Goal: Task Accomplishment & Management: Manage account settings

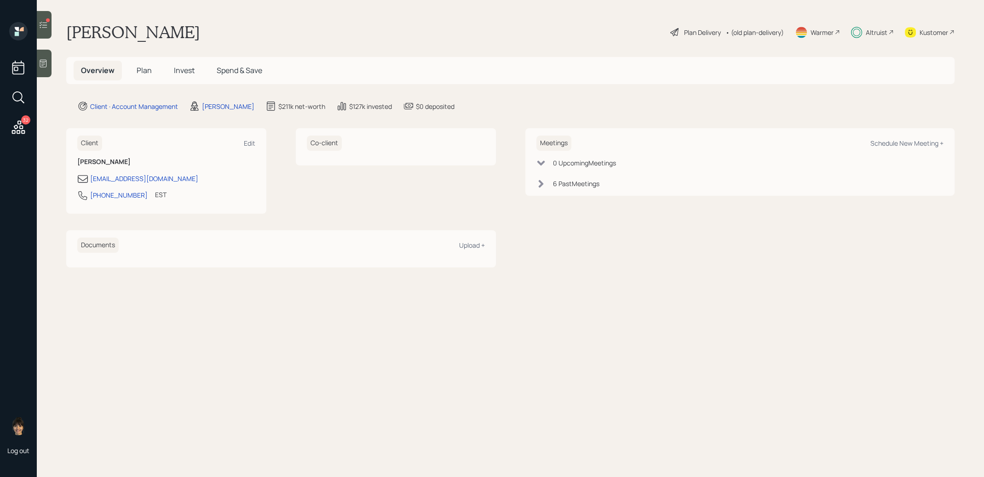
click at [44, 26] on icon at bounding box center [43, 24] width 9 height 9
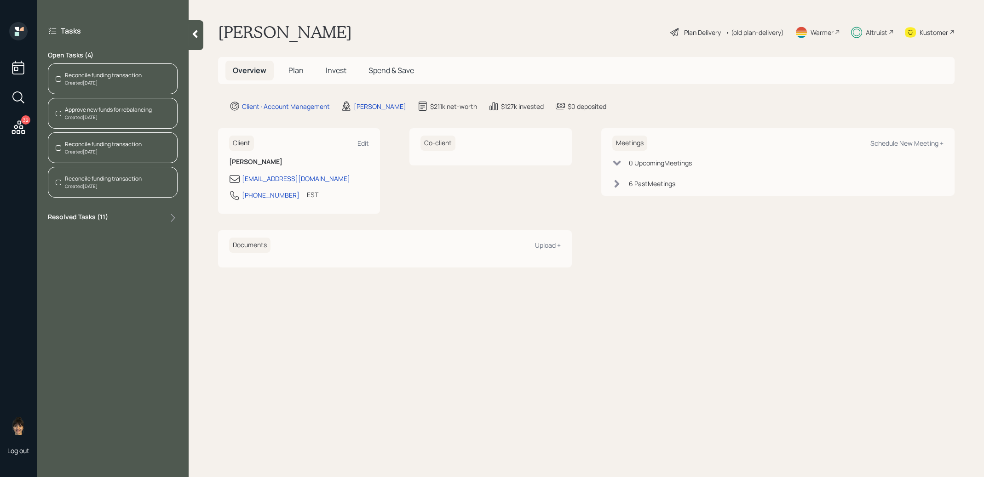
click at [100, 77] on div "Reconcile funding transaction" at bounding box center [103, 75] width 77 height 8
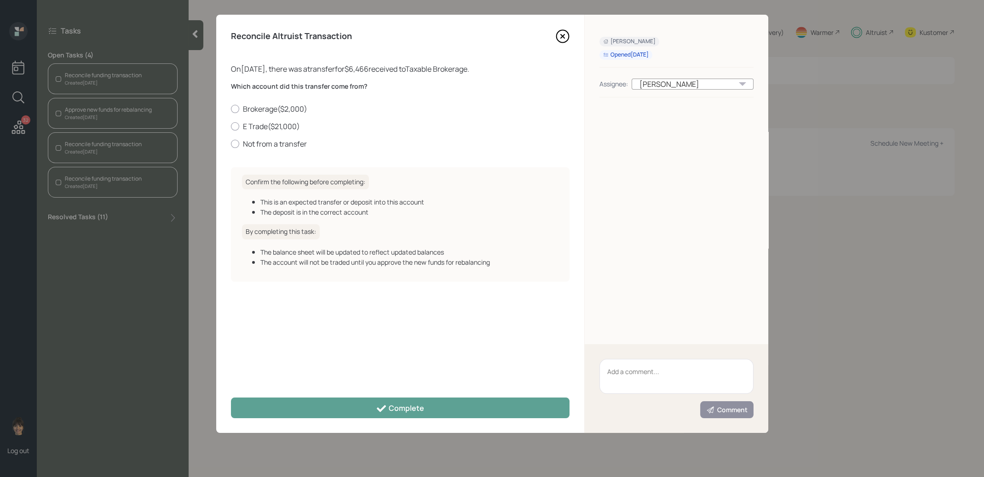
click at [560, 36] on icon at bounding box center [563, 36] width 14 height 14
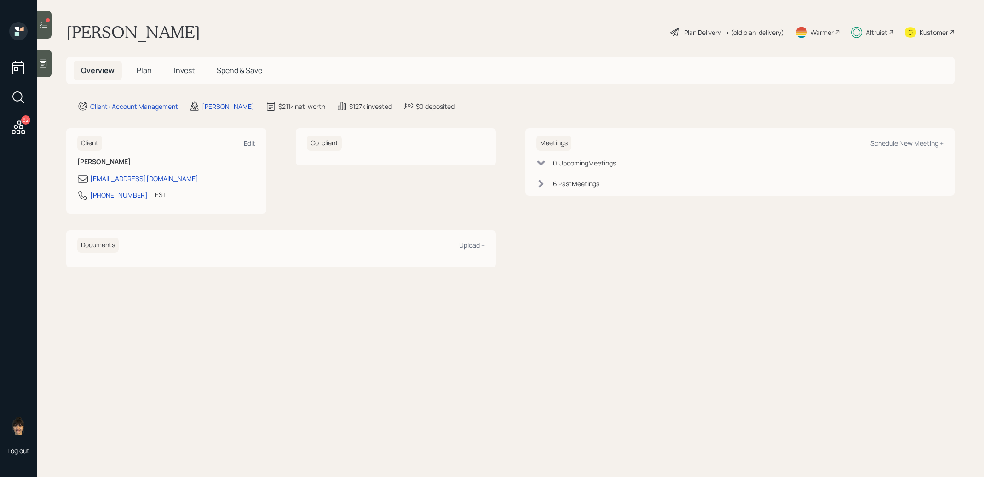
click at [42, 23] on icon at bounding box center [43, 24] width 9 height 9
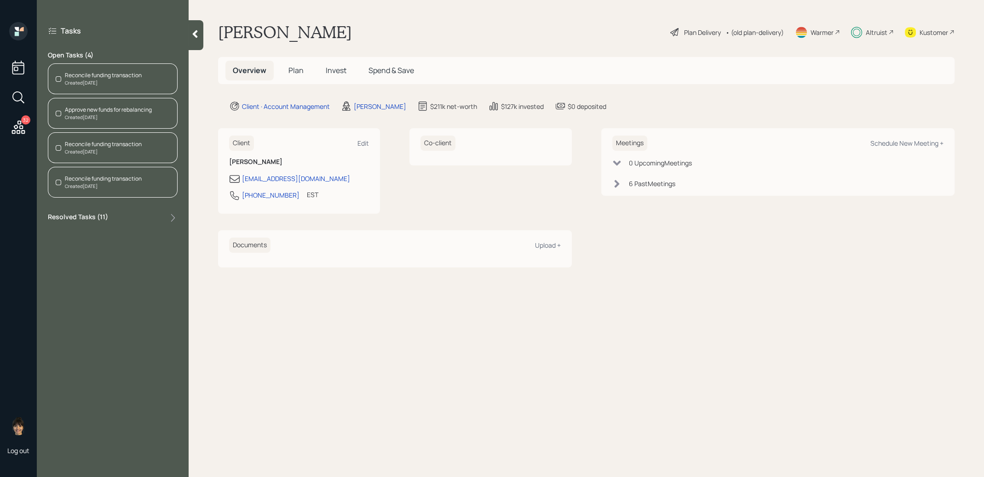
click at [115, 72] on div "Reconcile funding transaction" at bounding box center [103, 75] width 77 height 8
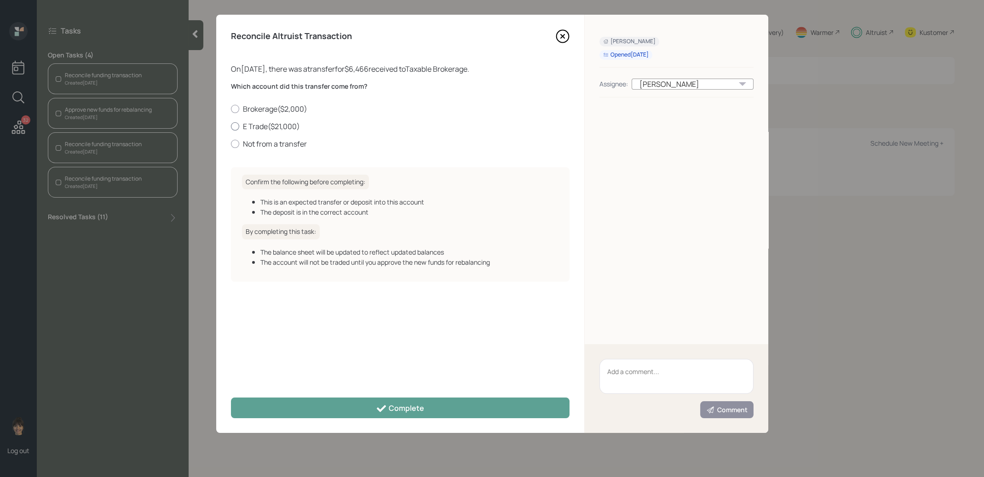
click at [233, 126] on div at bounding box center [235, 126] width 8 height 8
click at [231, 126] on input "E Trade ( $21,000 )" at bounding box center [230, 126] width 0 height 0
radio input "true"
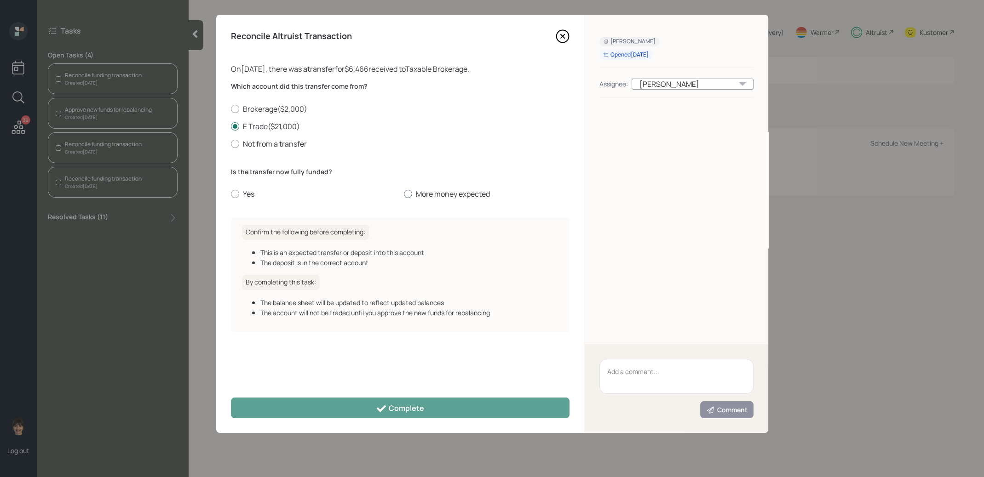
click at [405, 191] on div at bounding box center [408, 194] width 8 height 8
click at [404, 194] on input "More money expected" at bounding box center [403, 194] width 0 height 0
radio input "true"
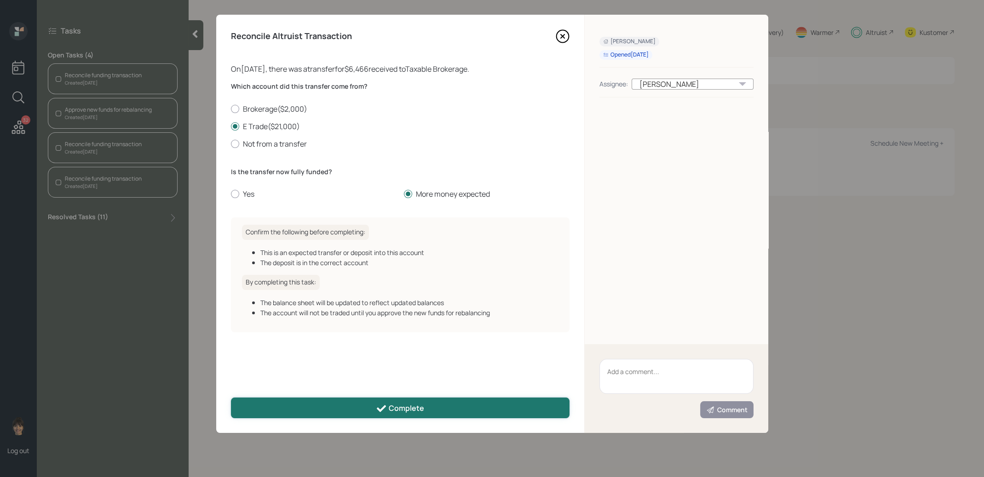
click at [382, 411] on icon at bounding box center [381, 408] width 11 height 11
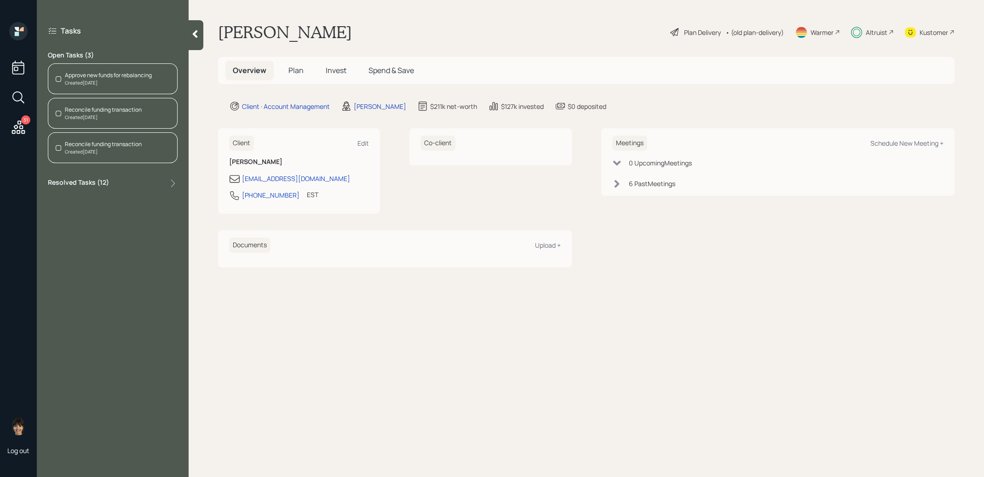
click at [129, 75] on div "Approve new funds for rebalancing" at bounding box center [108, 75] width 87 height 8
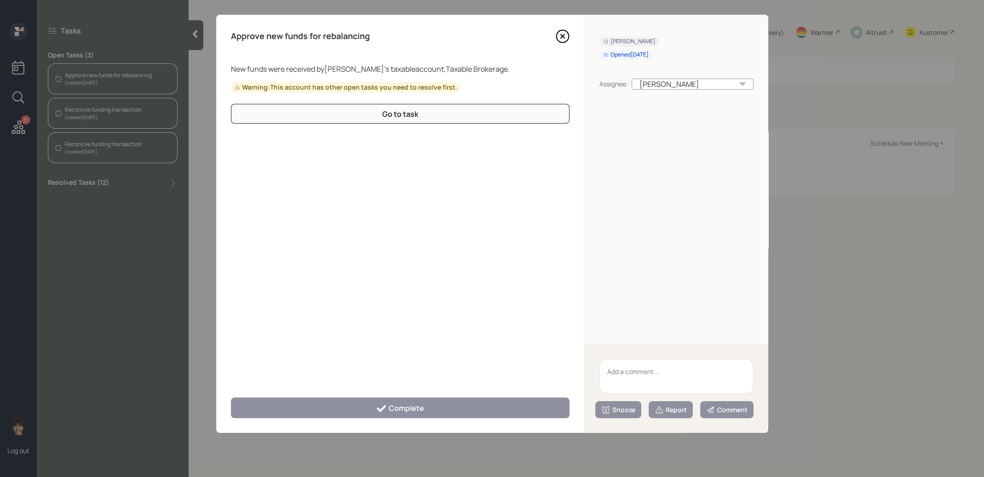
click at [562, 36] on icon at bounding box center [562, 36] width 4 height 4
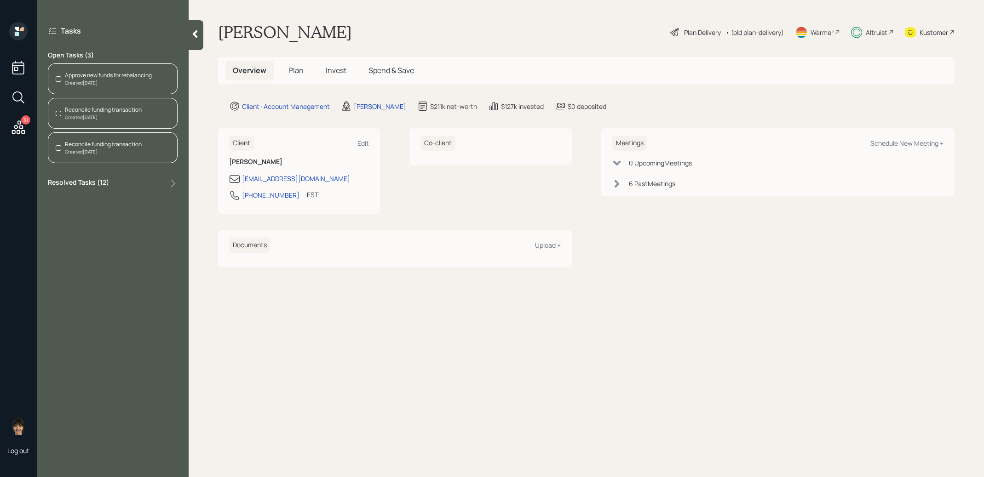
click at [125, 115] on div "Created Today" at bounding box center [103, 117] width 77 height 7
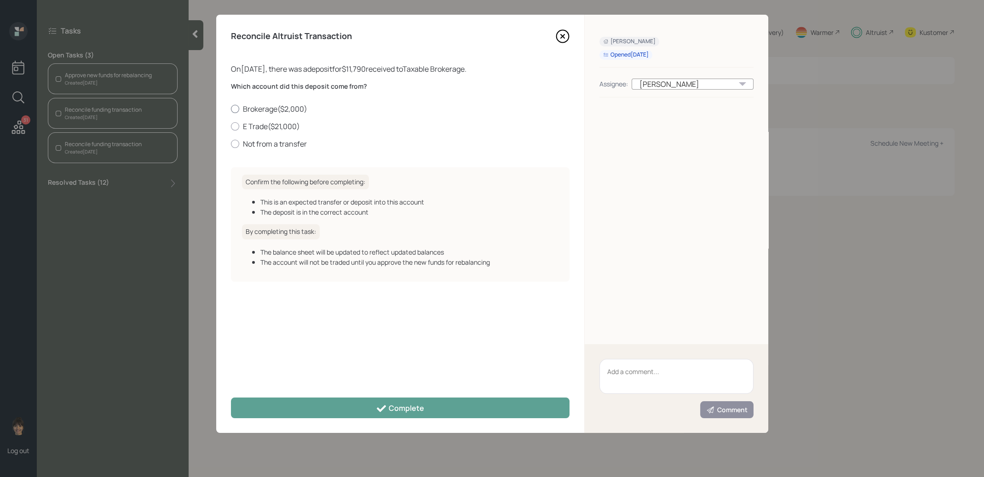
click at [267, 108] on label "Brokerage ( $2,000 )" at bounding box center [400, 109] width 338 height 10
click at [231, 109] on input "Brokerage ( $2,000 )" at bounding box center [230, 109] width 0 height 0
radio input "true"
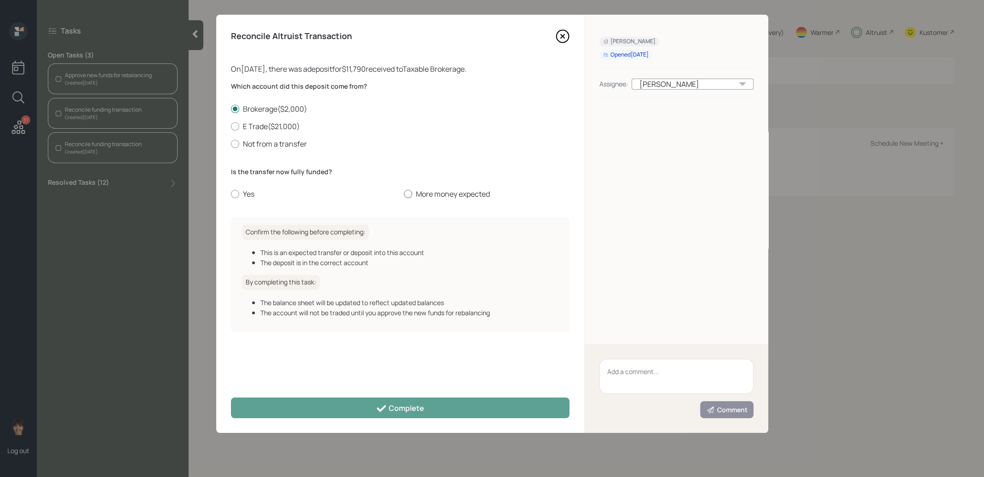
click at [407, 195] on div at bounding box center [408, 194] width 8 height 8
click at [404, 195] on input "More money expected" at bounding box center [403, 194] width 0 height 0
radio input "true"
click at [407, 194] on div at bounding box center [408, 194] width 5 height 5
click at [404, 194] on input "More money expected" at bounding box center [403, 194] width 0 height 0
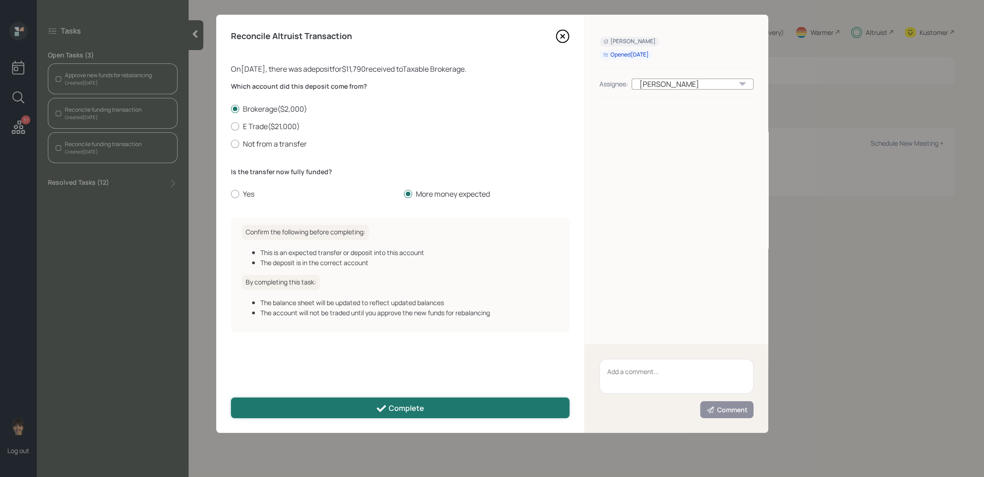
click at [398, 407] on div "Complete" at bounding box center [400, 408] width 48 height 11
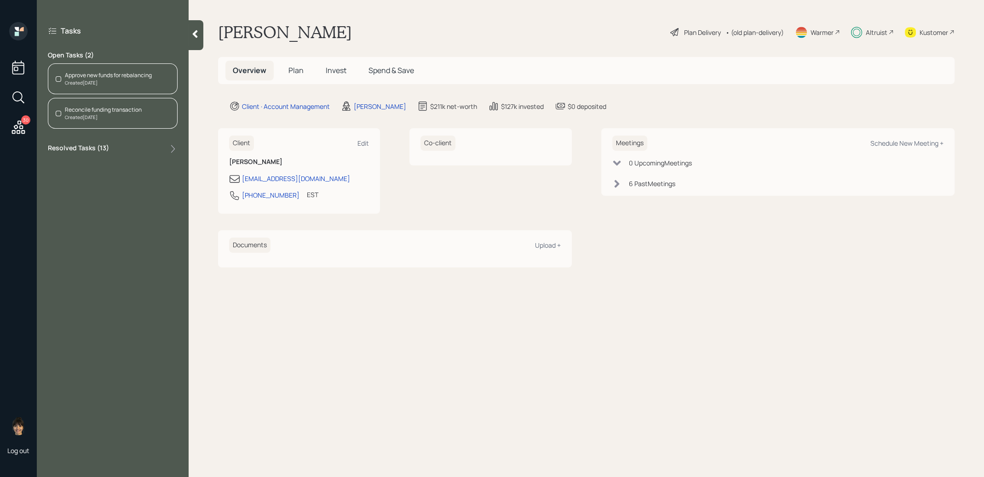
click at [113, 116] on div "Created Today" at bounding box center [103, 117] width 77 height 7
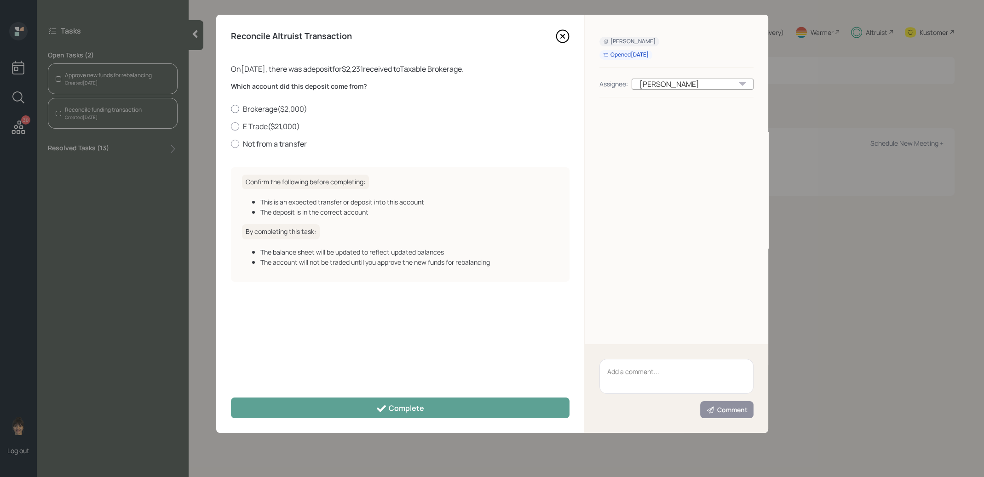
click at [256, 107] on label "Brokerage ( $2,000 )" at bounding box center [400, 109] width 338 height 10
click at [231, 109] on input "Brokerage ( $2,000 )" at bounding box center [230, 109] width 0 height 0
radio input "true"
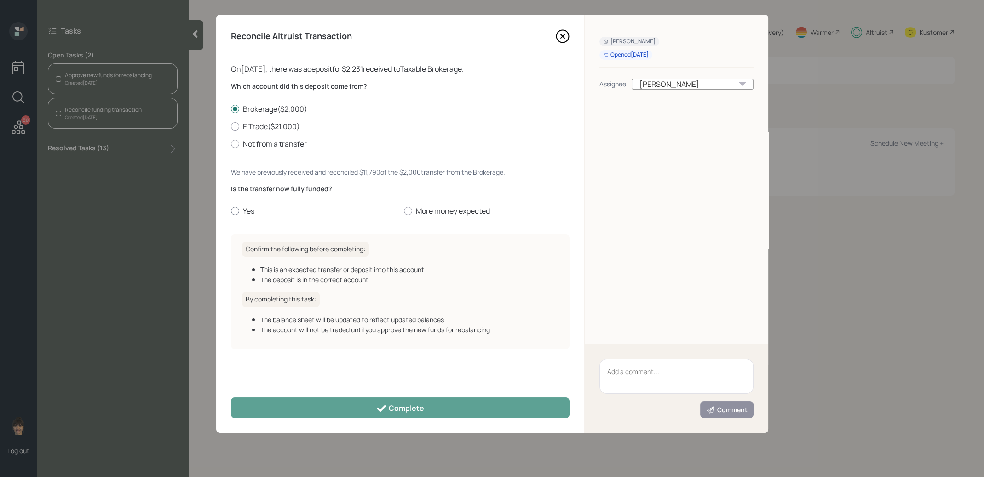
click at [234, 211] on div at bounding box center [235, 211] width 8 height 8
click at [231, 211] on input "Yes" at bounding box center [230, 211] width 0 height 0
radio input "true"
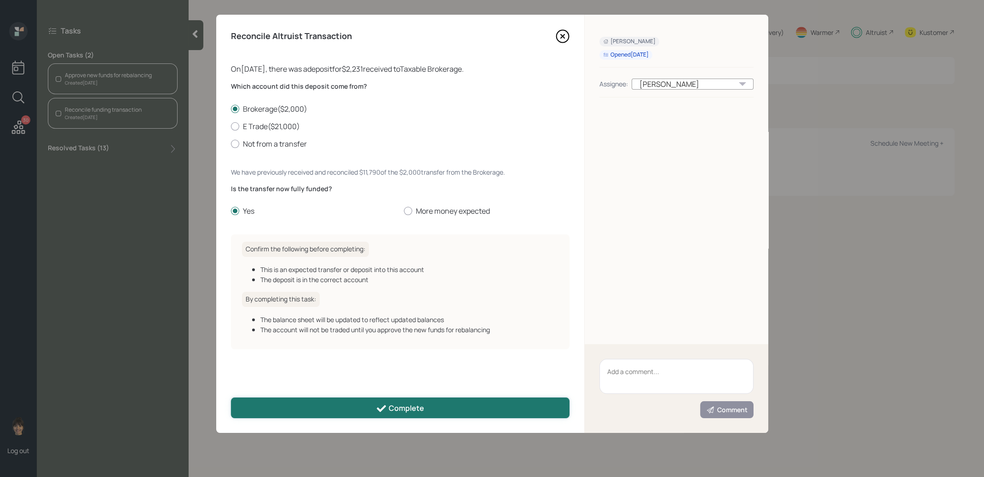
click at [301, 412] on button "Complete" at bounding box center [400, 408] width 338 height 21
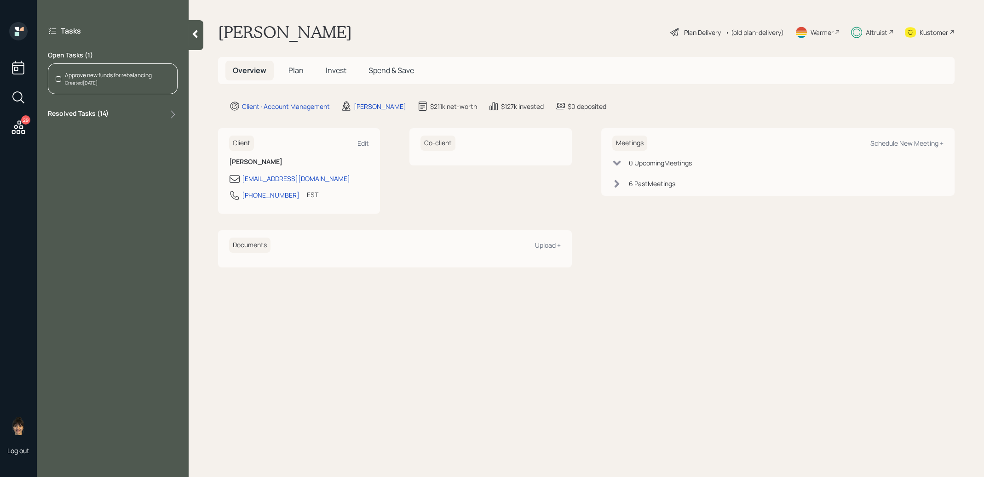
click at [136, 84] on div "Created Today" at bounding box center [108, 83] width 87 height 7
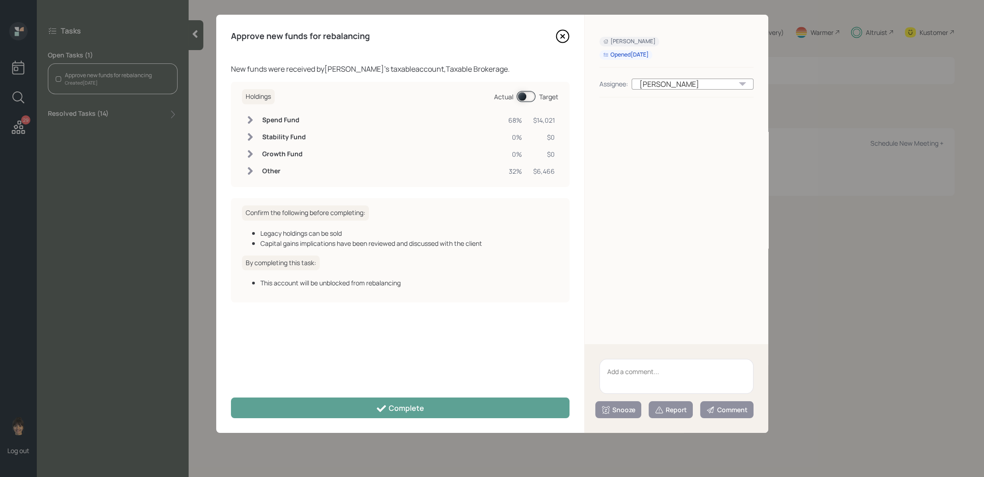
click at [521, 92] on span at bounding box center [525, 96] width 19 height 11
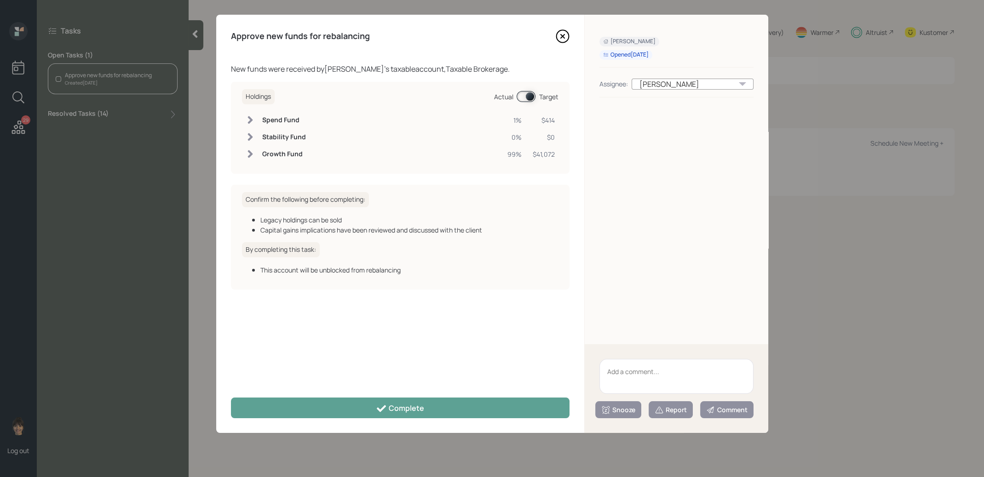
click at [527, 97] on span at bounding box center [525, 96] width 19 height 11
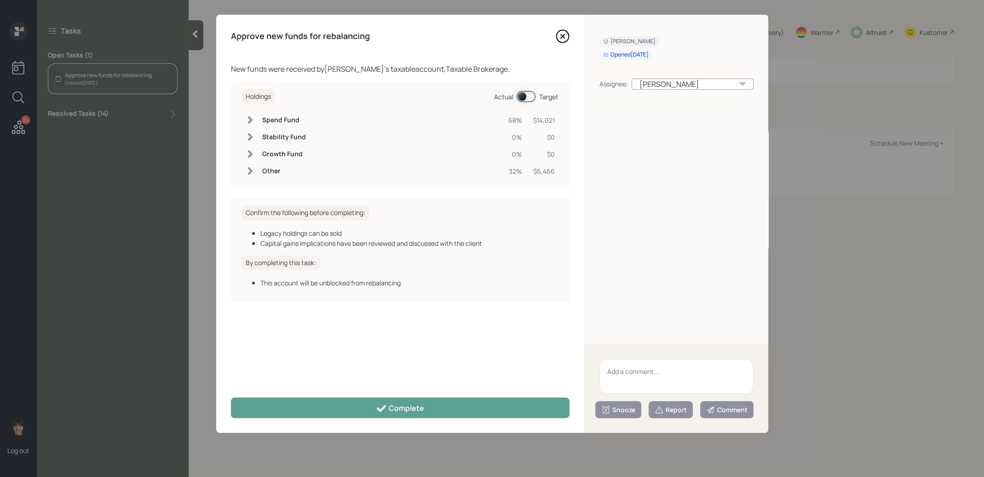
click at [564, 36] on icon at bounding box center [563, 36] width 14 height 14
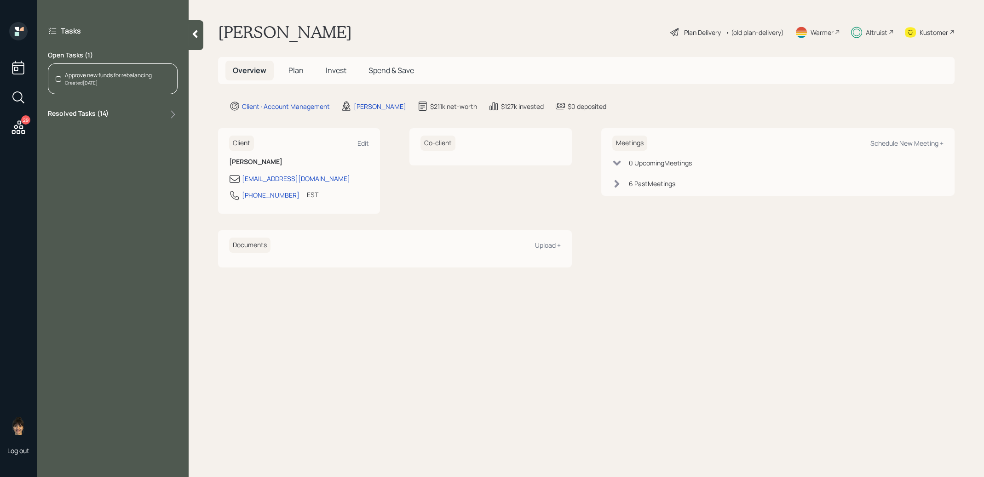
click at [333, 69] on span "Invest" at bounding box center [336, 70] width 21 height 10
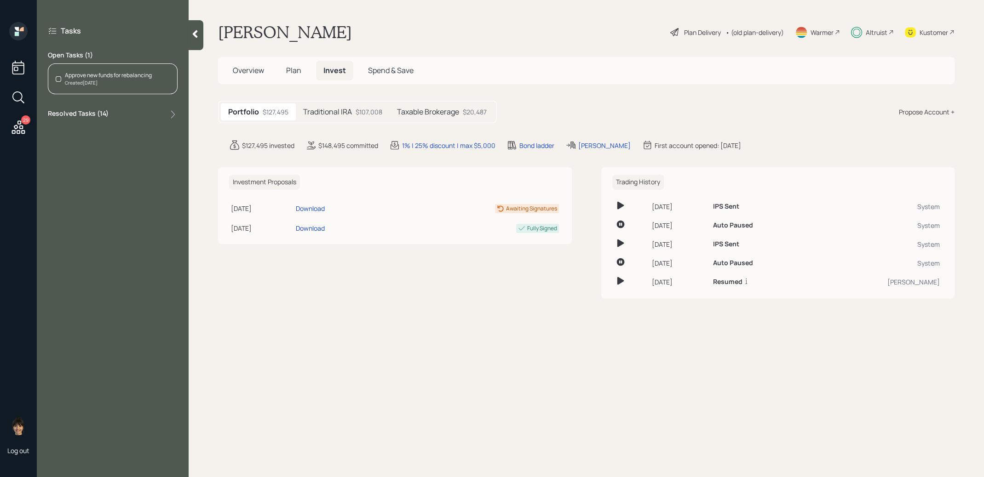
click at [349, 115] on h5 "Traditional IRA" at bounding box center [327, 112] width 49 height 9
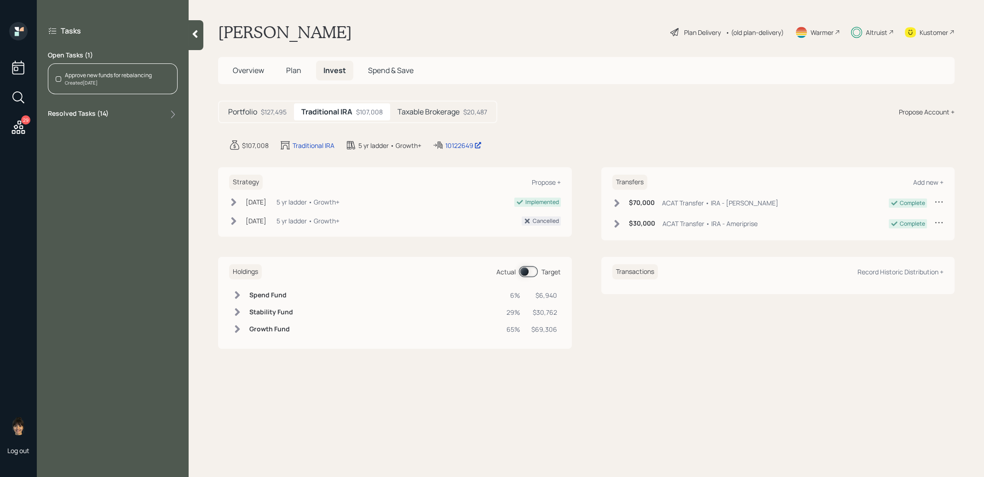
click at [427, 110] on h5 "Taxable Brokerage" at bounding box center [428, 112] width 62 height 9
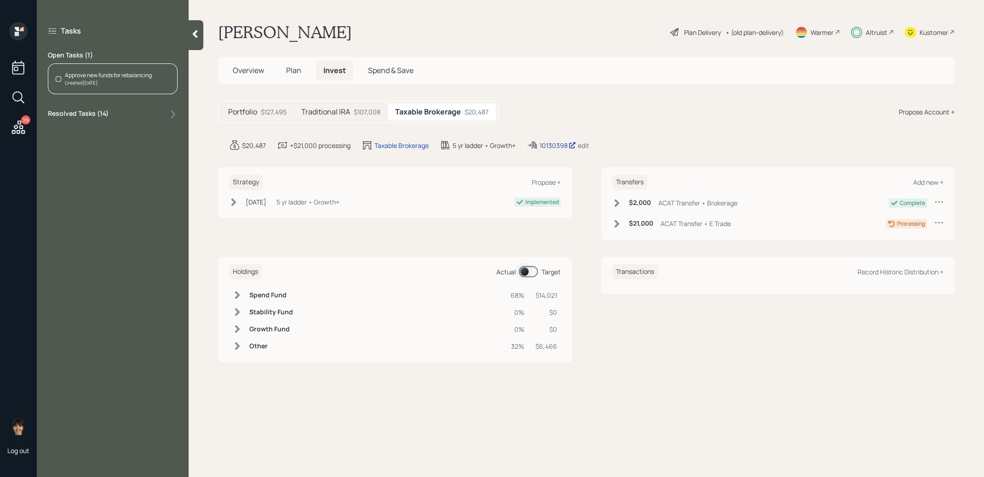
click at [555, 143] on div "10130398" at bounding box center [557, 146] width 36 height 10
click at [118, 79] on div "Approve new funds for rebalancing" at bounding box center [108, 75] width 87 height 8
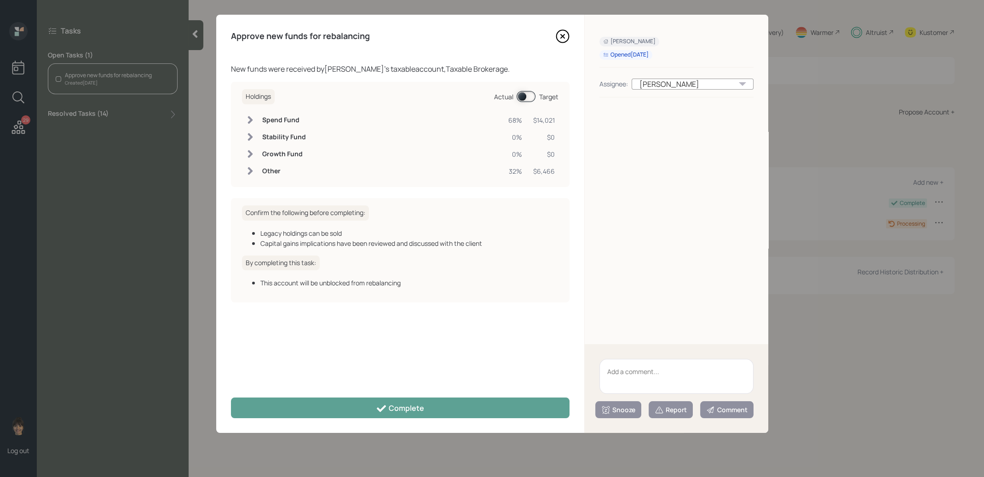
click at [523, 97] on span at bounding box center [525, 96] width 19 height 11
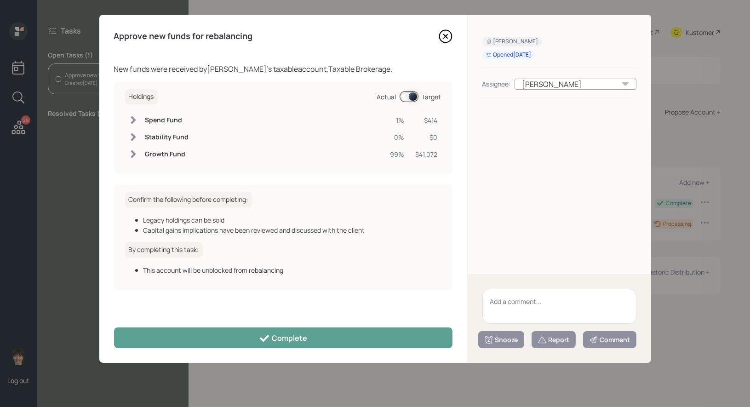
click at [445, 38] on icon at bounding box center [446, 36] width 14 height 14
